Goal: Transaction & Acquisition: Obtain resource

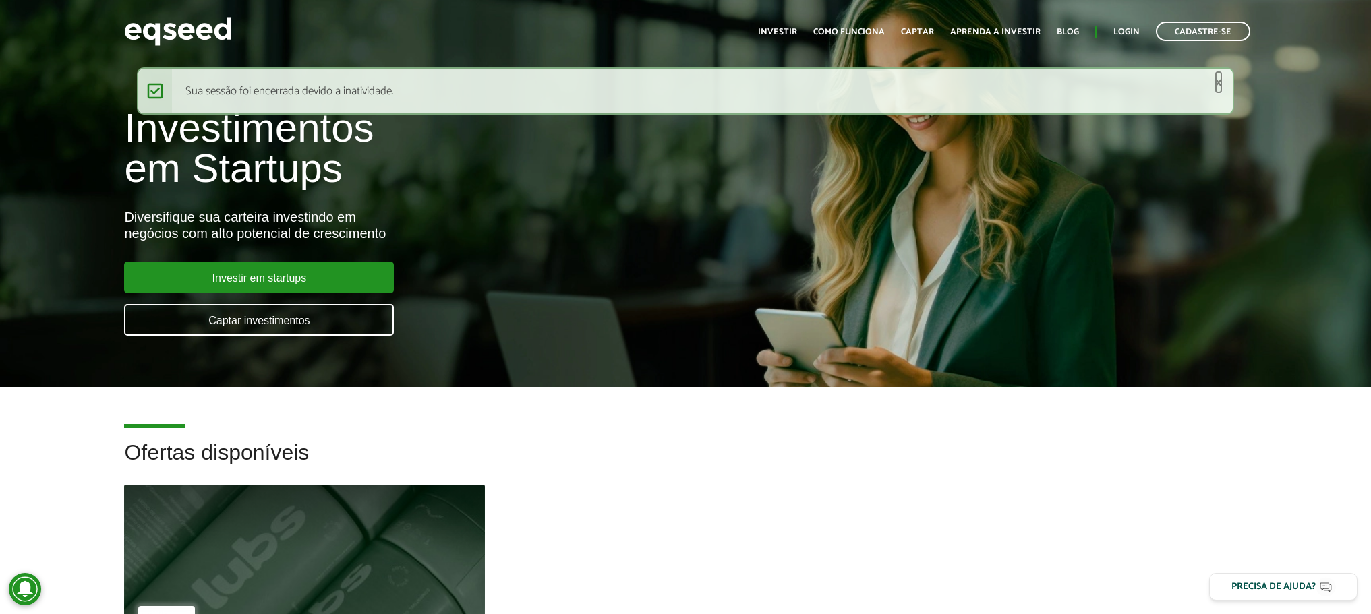
click at [636, 78] on link "×" at bounding box center [1218, 83] width 8 height 14
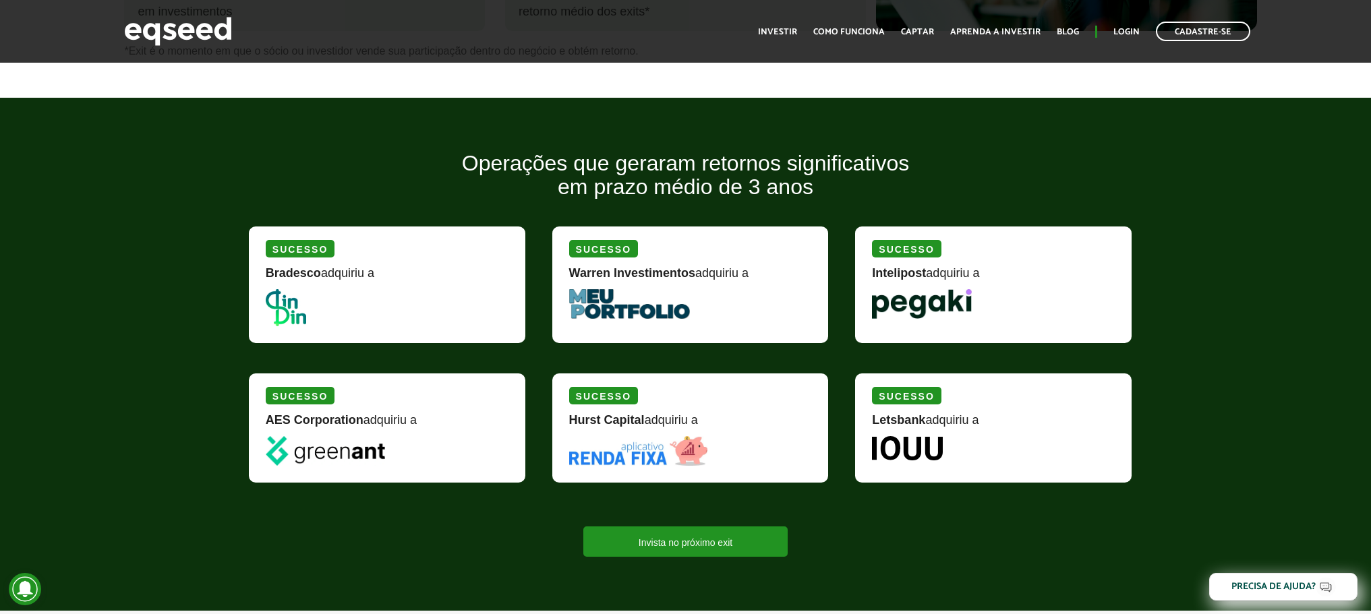
scroll to position [1753, 0]
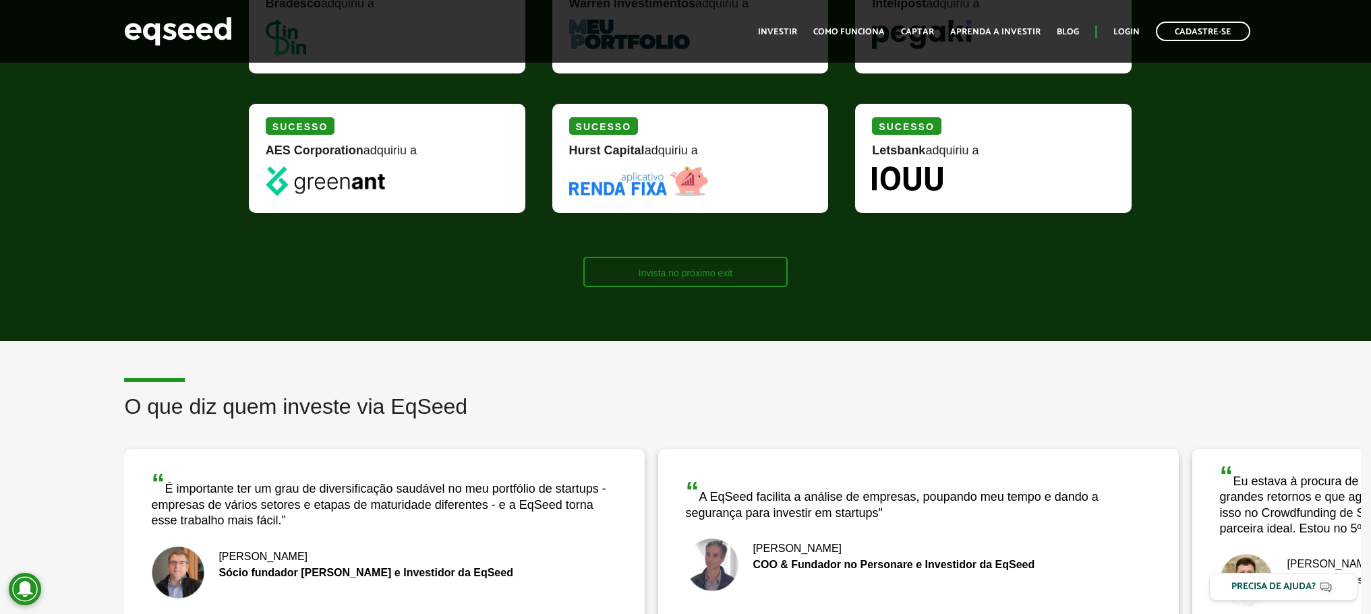
click at [636, 265] on link "Invista no próximo exit" at bounding box center [685, 272] width 204 height 30
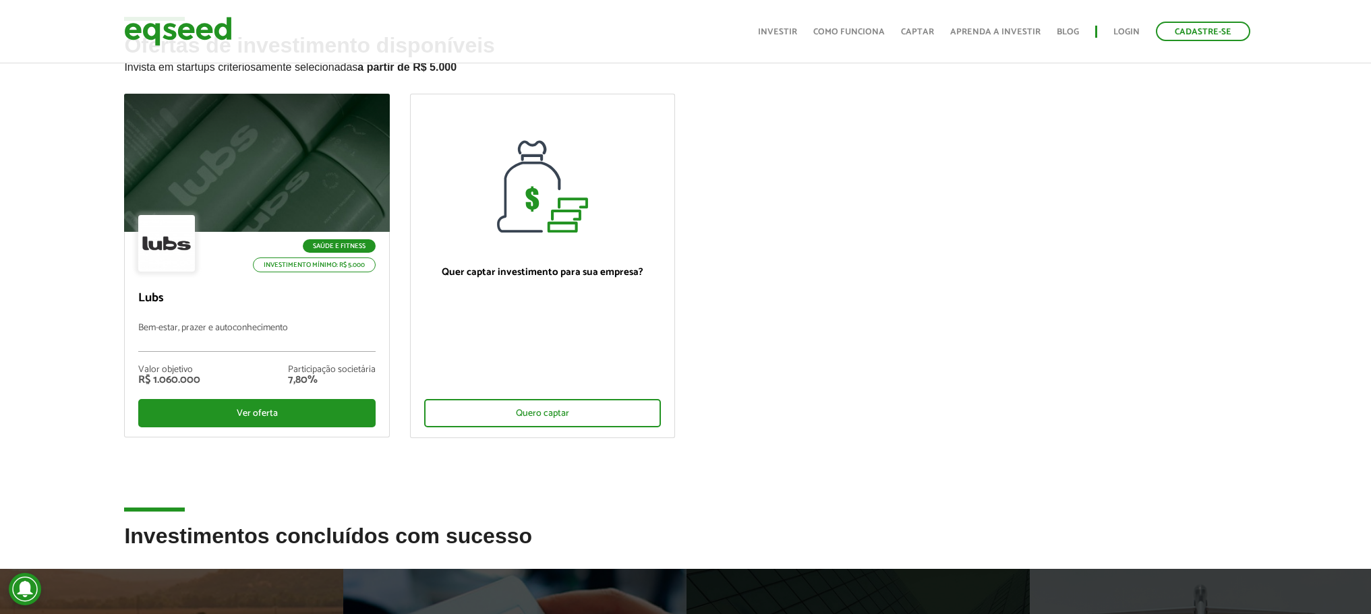
scroll to position [135, 0]
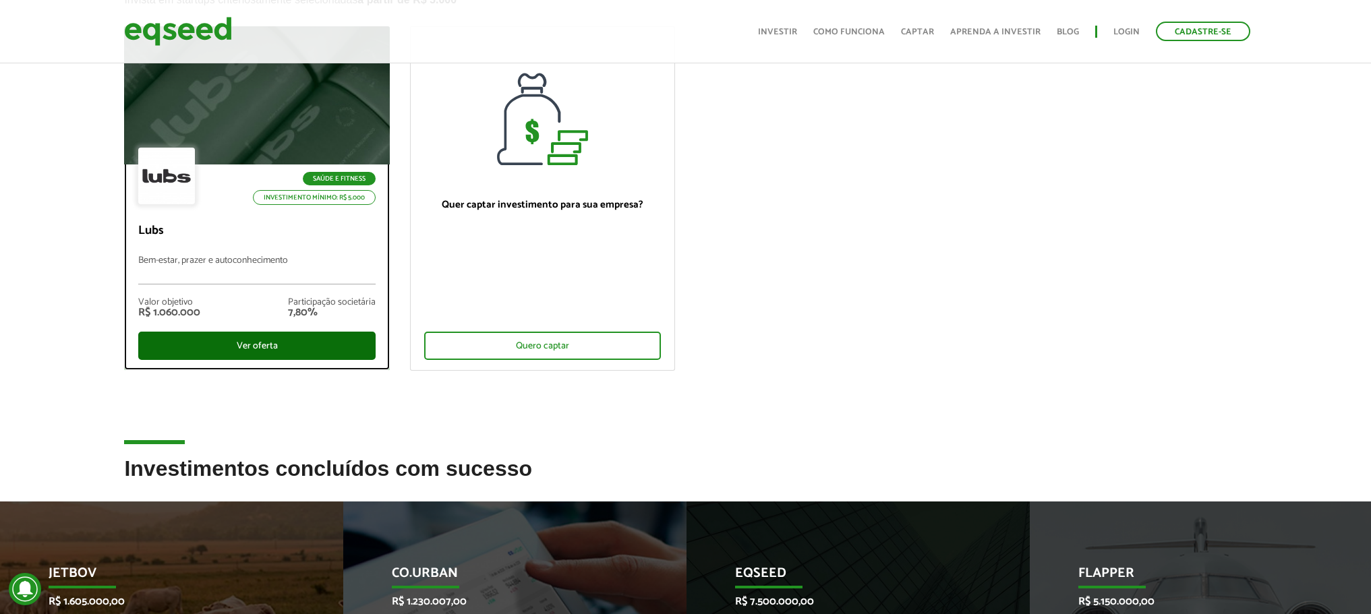
click at [275, 343] on div "Ver oferta" at bounding box center [256, 346] width 237 height 28
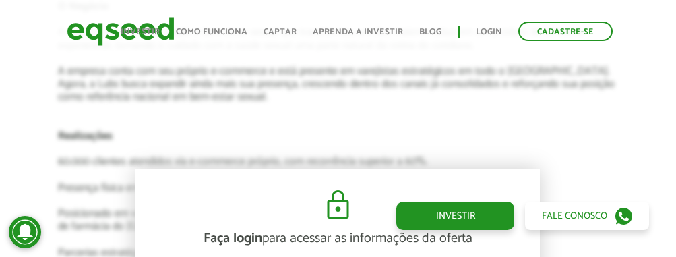
scroll to position [1978, 0]
